Goal: Information Seeking & Learning: Learn about a topic

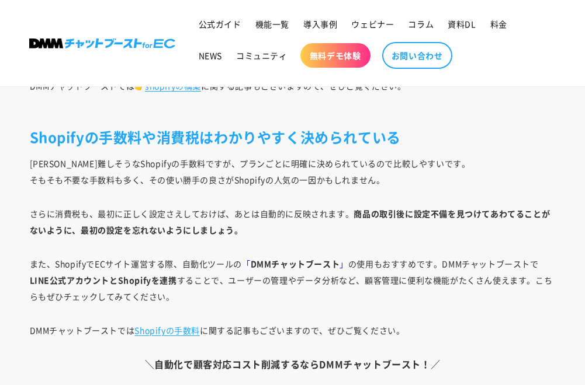
scroll to position [8370, 0]
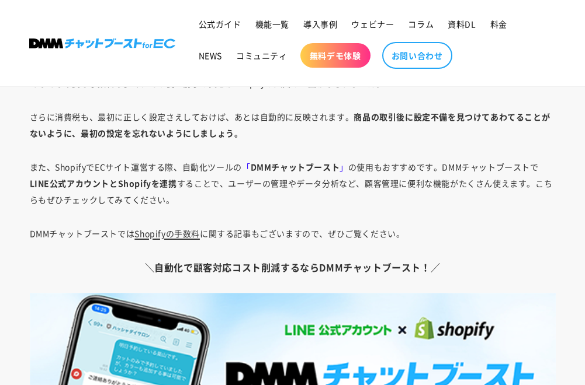
click at [164, 235] on link "Shopifyの手数料" at bounding box center [166, 234] width 65 height 12
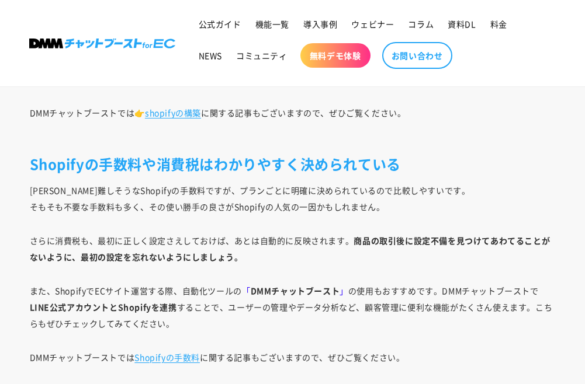
scroll to position [8273, 0]
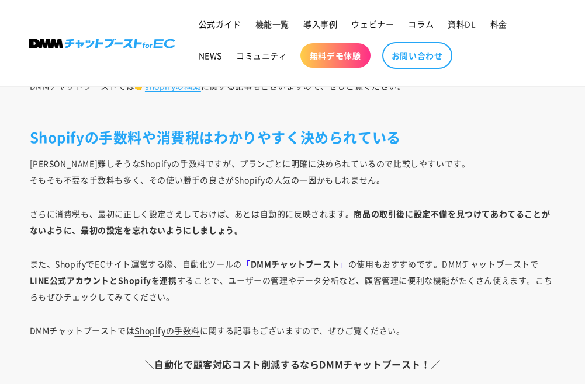
click at [186, 329] on link "Shopifyの手数料" at bounding box center [166, 331] width 65 height 12
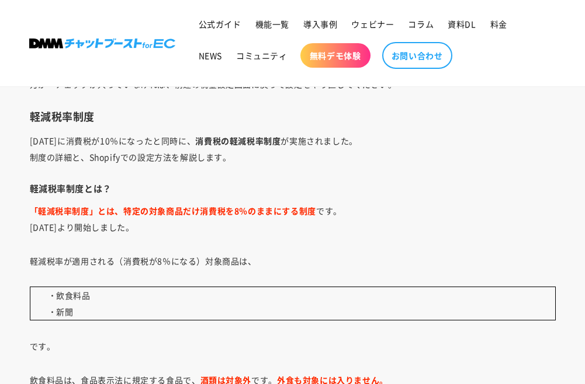
scroll to position [5353, 0]
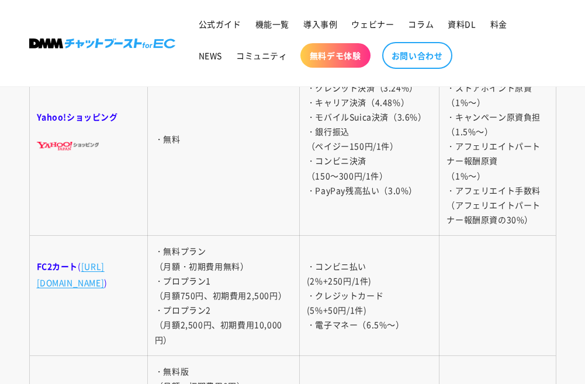
scroll to position [3212, 0]
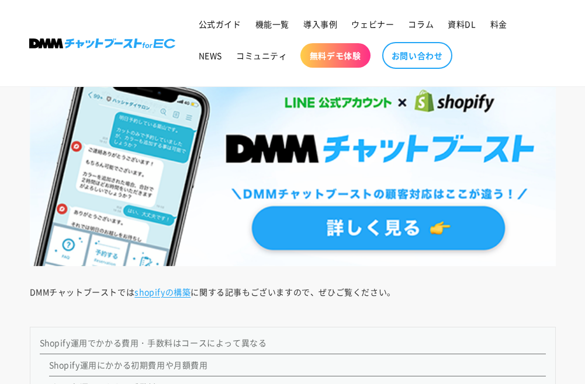
scroll to position [876, 0]
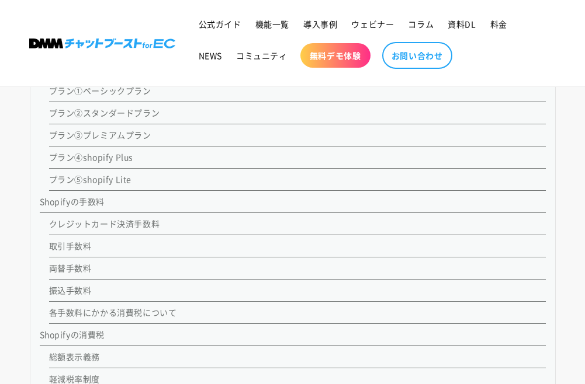
scroll to position [1070, 0]
click at [140, 222] on link "クレジットカード決済手数料" at bounding box center [104, 223] width 111 height 12
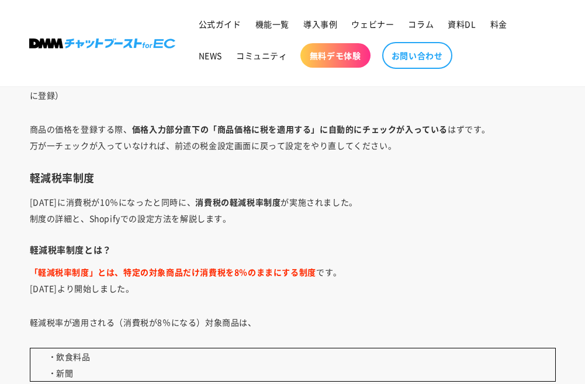
scroll to position [5350, 0]
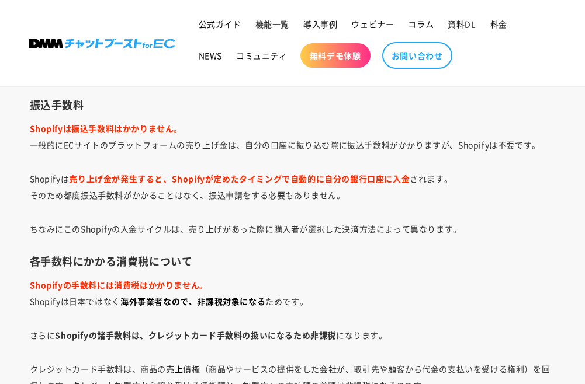
scroll to position [3893, 0]
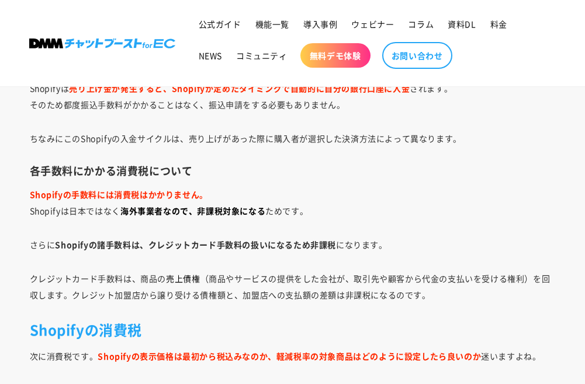
click at [144, 243] on strong "Shopifyの諸手数料は、クレジットカード手数料の扱いになるため非課税" at bounding box center [195, 245] width 281 height 12
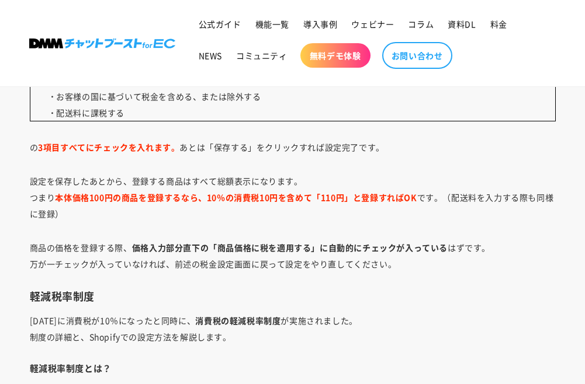
scroll to position [5353, 0]
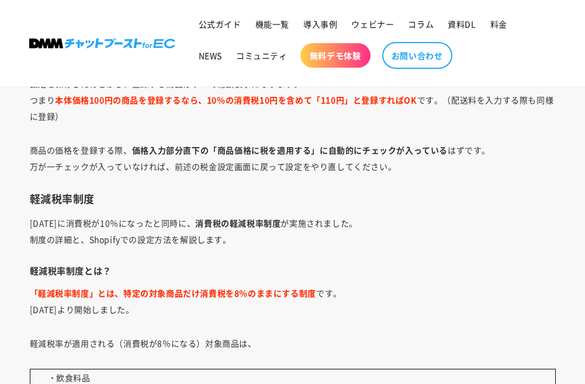
click at [350, 291] on p "「軽減税率制度」とは、特定の対象商品だけ消費税を8％のままにする制度 です。 令和元年10月1日より開始しました。" at bounding box center [293, 301] width 526 height 33
click at [108, 200] on h3 "軽減税率制度" at bounding box center [293, 198] width 526 height 13
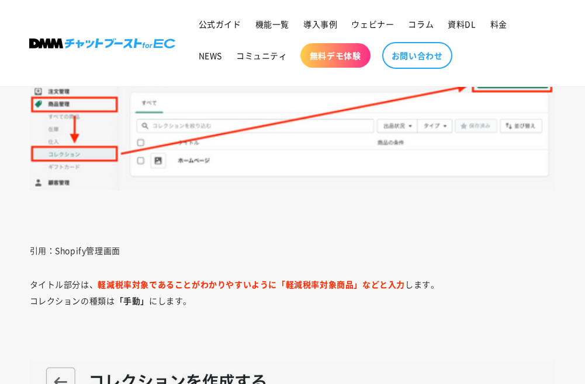
scroll to position [6132, 0]
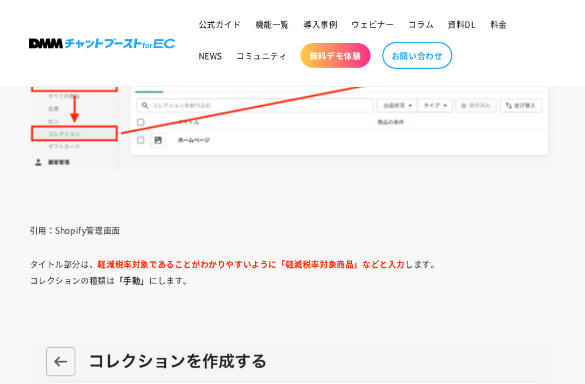
click at [437, 263] on p "タイトル部分は、 軽減税率対象であることがわかりやすいように「軽減税率対象商品」などと入力 します。 コレクションの種類は 「手動」 にします。" at bounding box center [293, 272] width 526 height 33
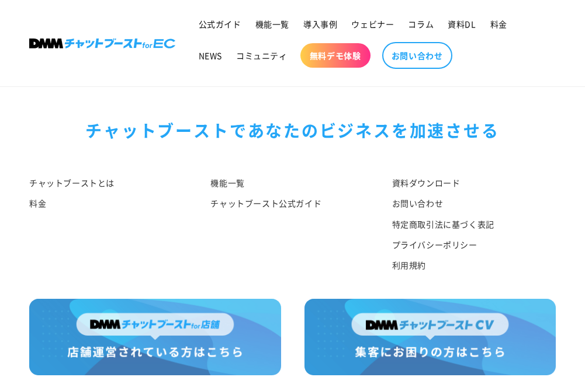
scroll to position [9340, 0]
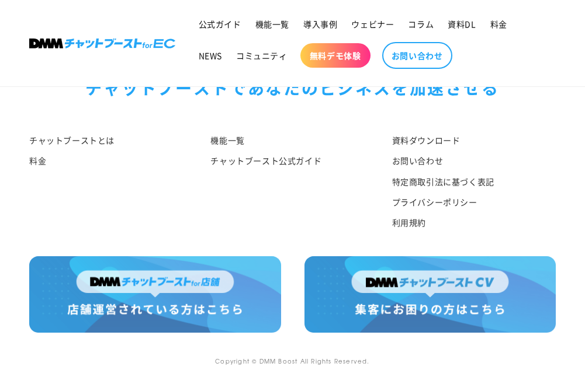
click at [98, 203] on div "チャットブーストとは 料金" at bounding box center [102, 184] width 181 height 107
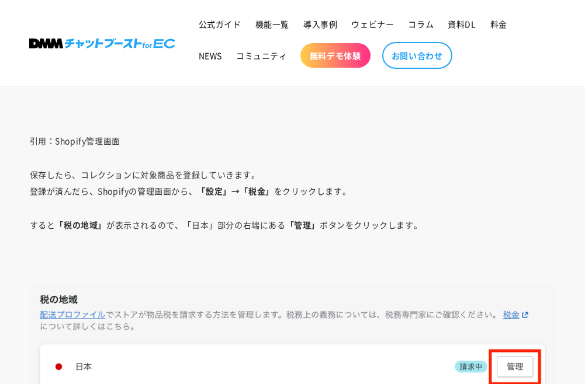
scroll to position [6615, 0]
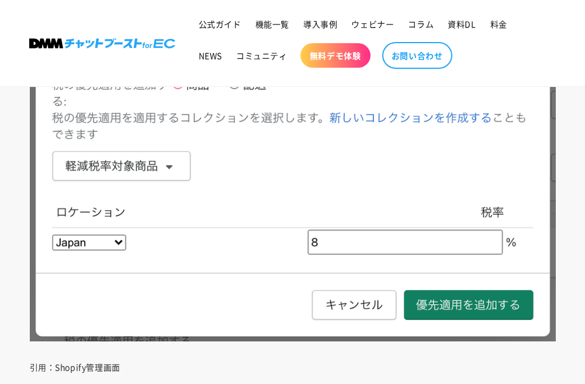
scroll to position [7783, 0]
